Goal: Information Seeking & Learning: Learn about a topic

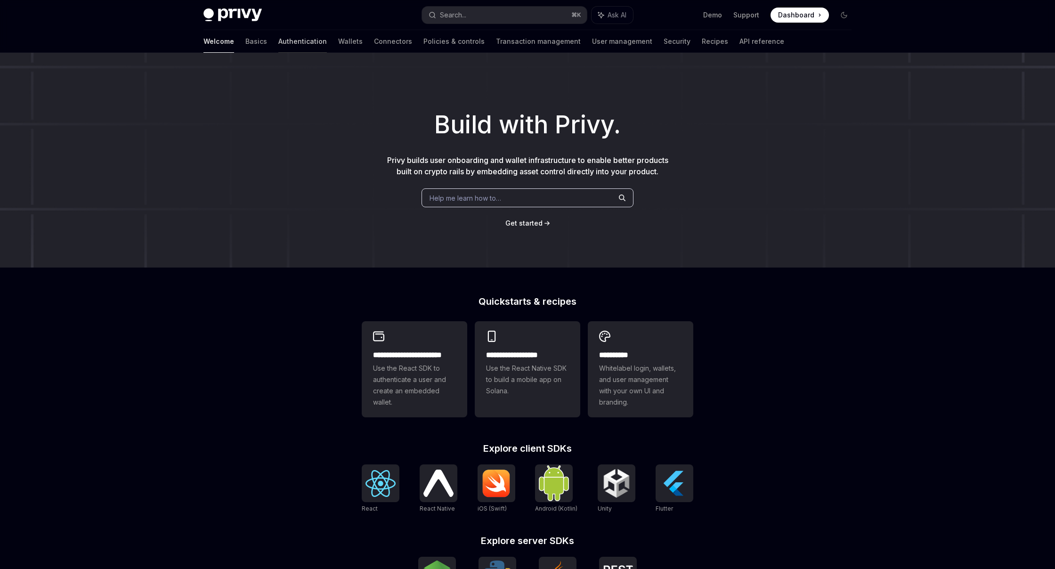
click at [278, 37] on link "Authentication" at bounding box center [302, 41] width 49 height 23
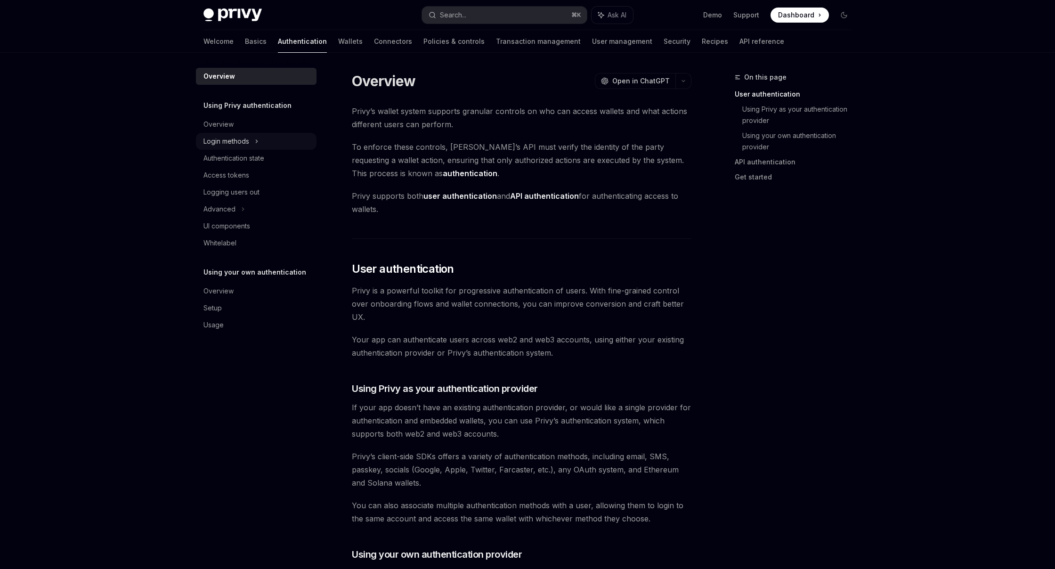
click at [240, 136] on div "Login methods" at bounding box center [227, 141] width 46 height 11
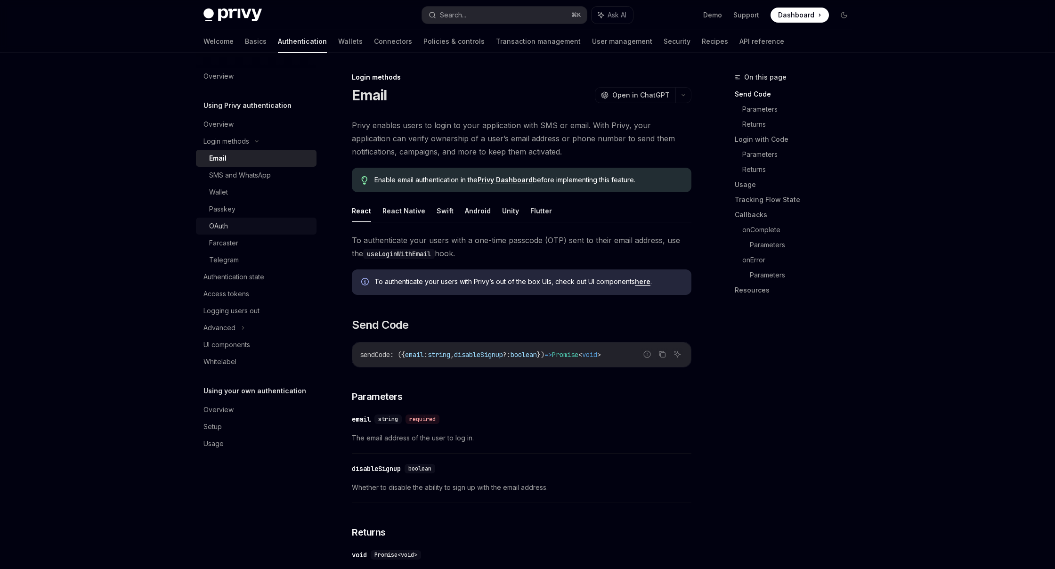
click at [245, 234] on link "OAuth" at bounding box center [256, 226] width 121 height 17
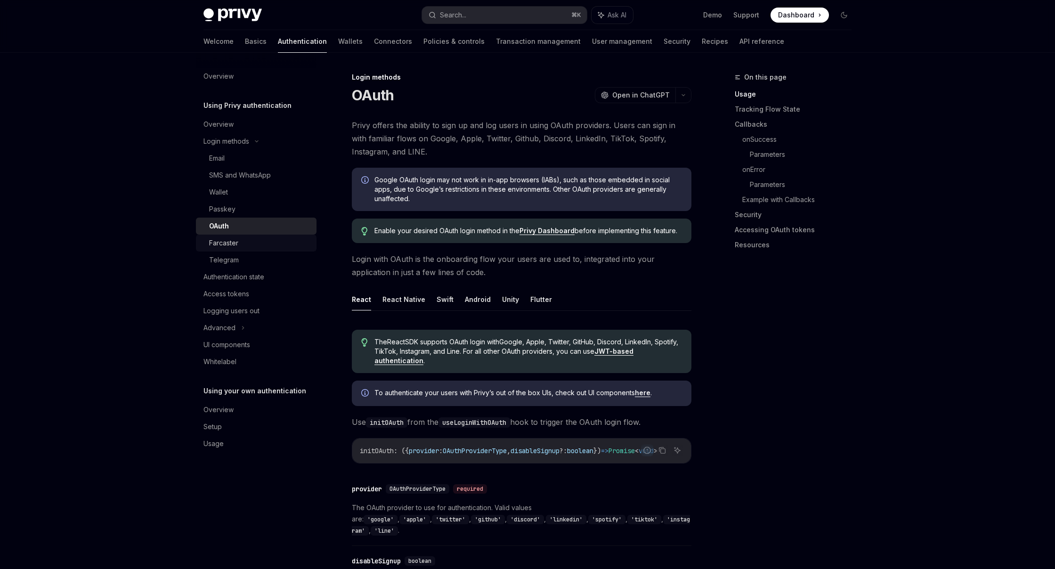
click at [253, 239] on div "Farcaster" at bounding box center [260, 242] width 102 height 11
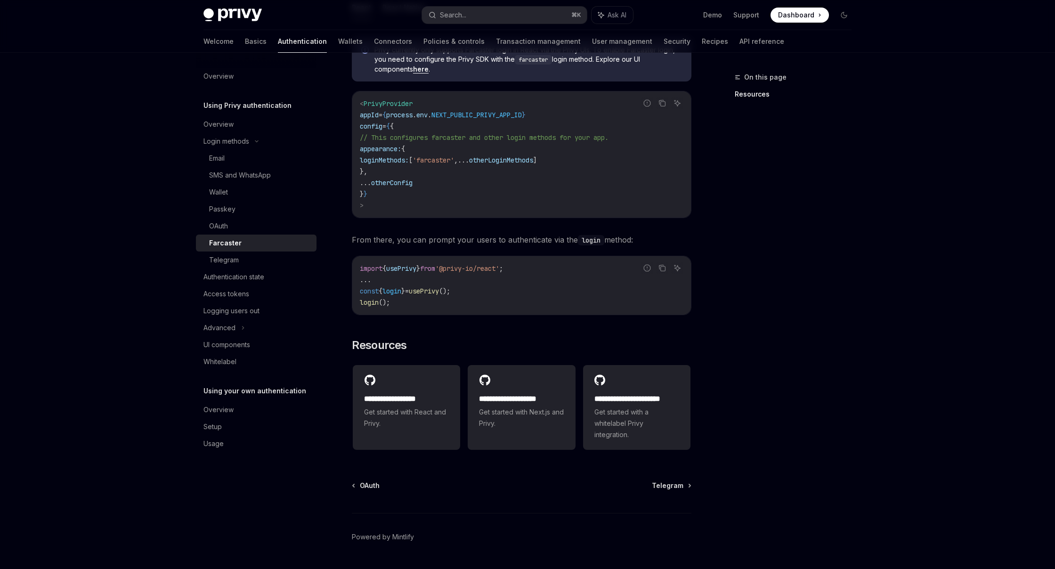
scroll to position [301, 0]
click at [256, 276] on div "Authentication state" at bounding box center [234, 276] width 61 height 11
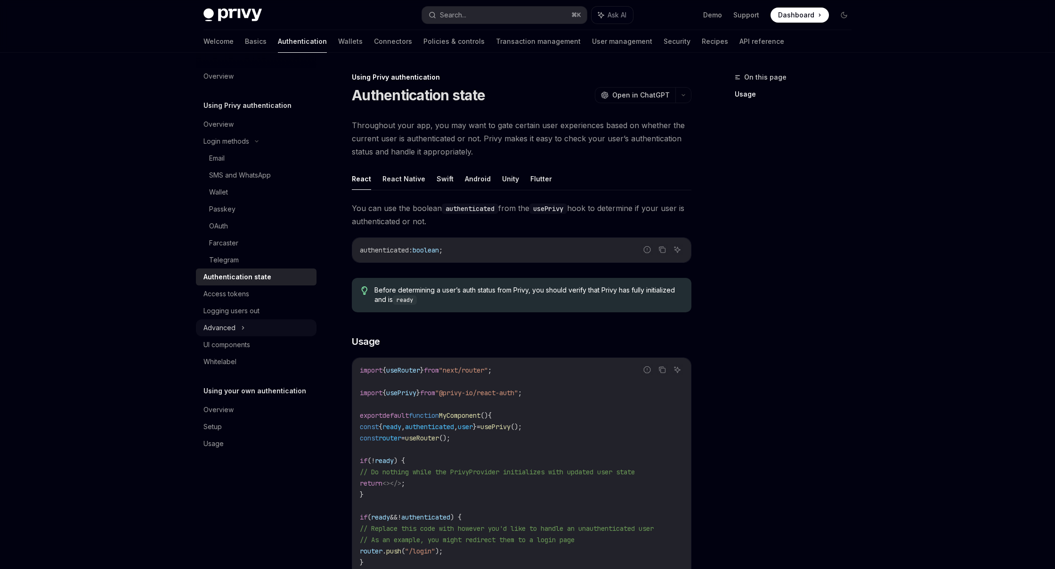
click at [246, 326] on div "Advanced" at bounding box center [256, 327] width 121 height 17
click at [260, 395] on div "UI components" at bounding box center [257, 395] width 107 height 11
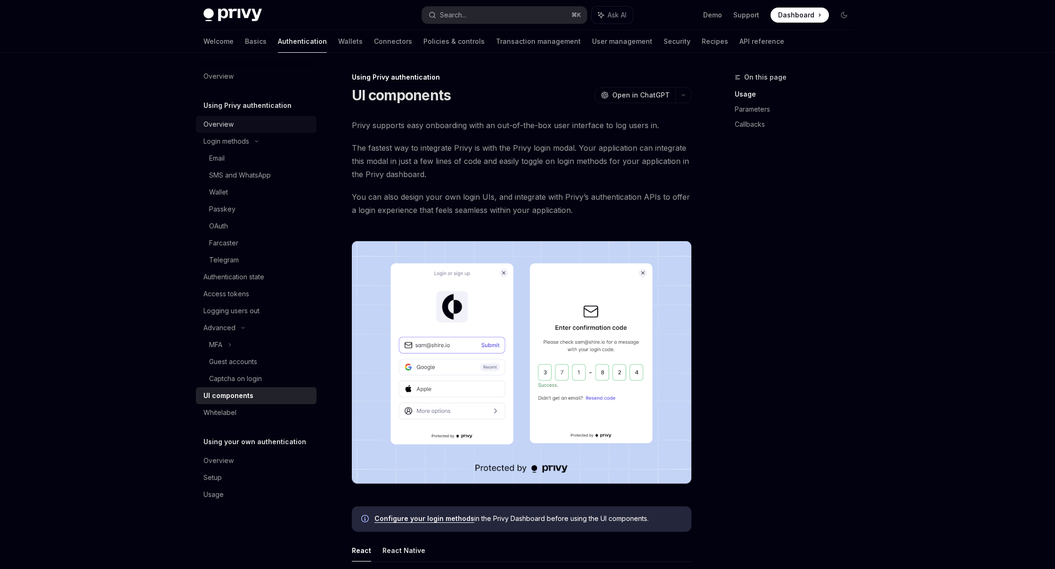
click at [235, 121] on div "Overview" at bounding box center [257, 124] width 107 height 11
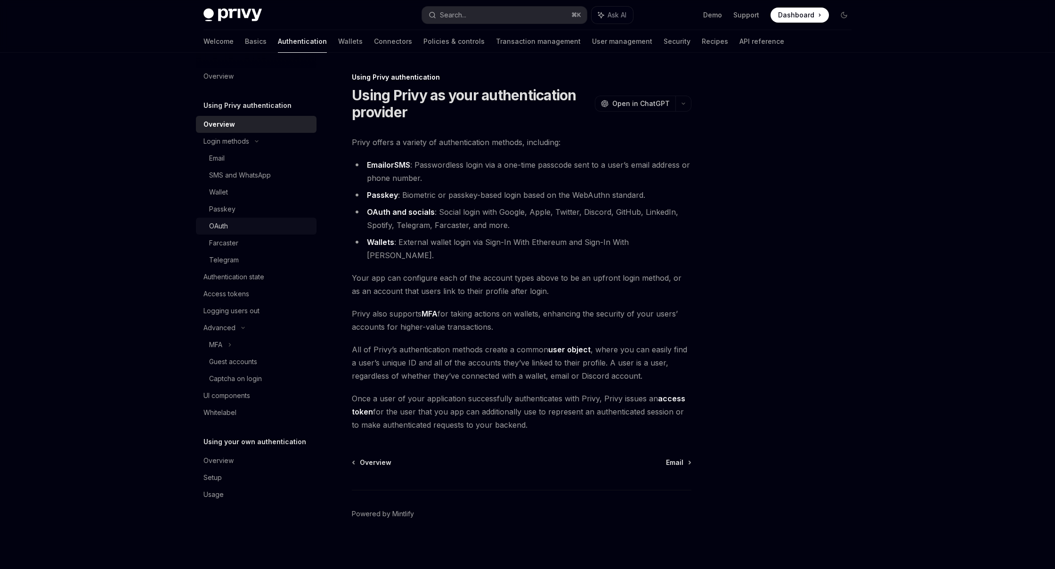
click at [219, 230] on div "OAuth" at bounding box center [218, 225] width 19 height 11
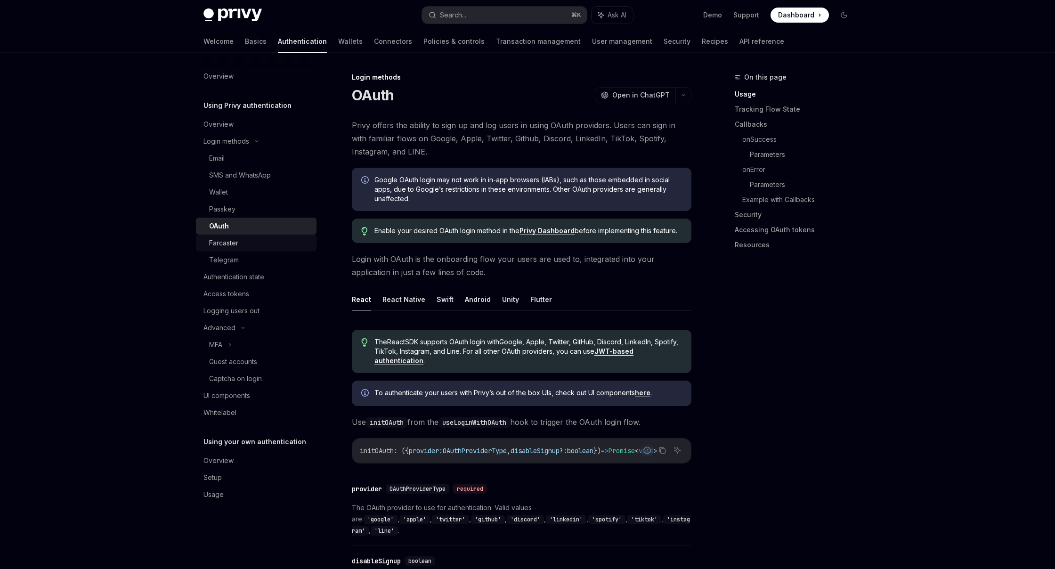
click at [226, 239] on div "Farcaster" at bounding box center [223, 242] width 29 height 11
type textarea "*"
